Goal: Navigation & Orientation: Find specific page/section

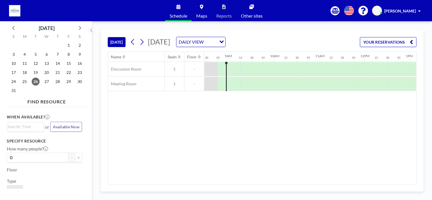
scroll to position [0, 385]
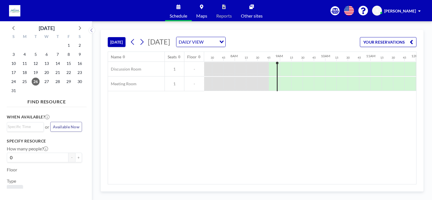
scroll to position [0, 327]
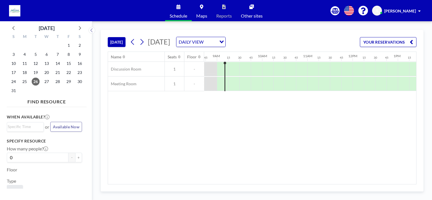
scroll to position [0, 396]
